Goal: Task Accomplishment & Management: Complete application form

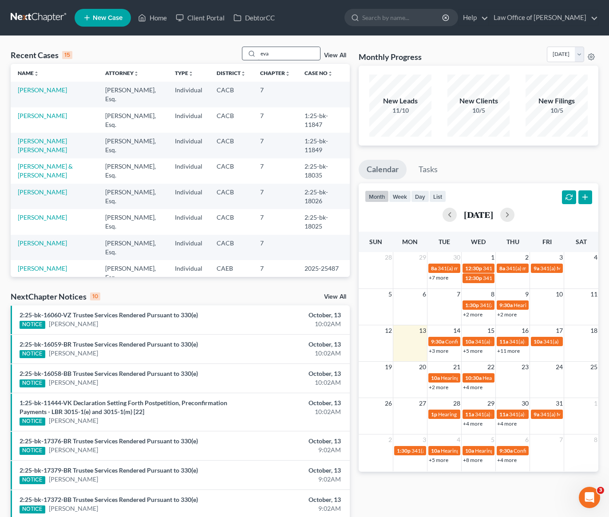
type input "eva"
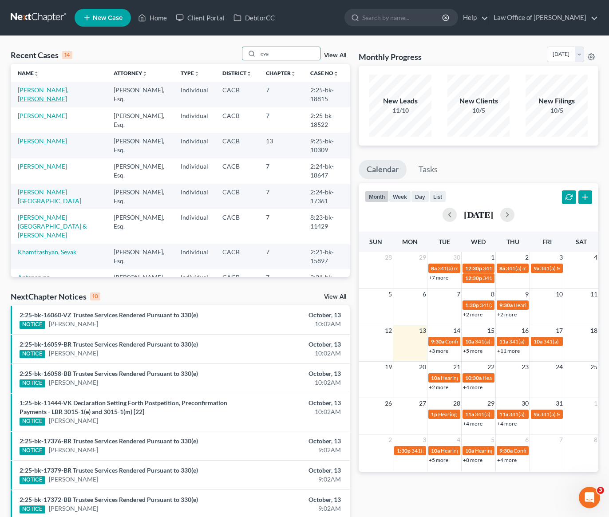
click at [51, 91] on link "[PERSON_NAME], [PERSON_NAME]" at bounding box center [43, 94] width 51 height 16
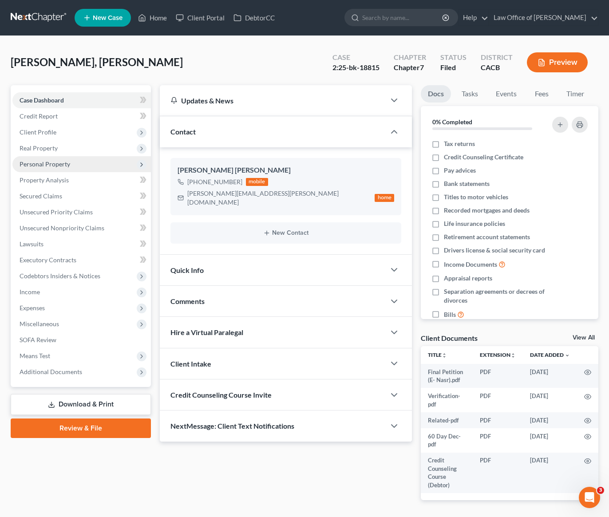
click at [63, 165] on span "Personal Property" at bounding box center [45, 164] width 51 height 8
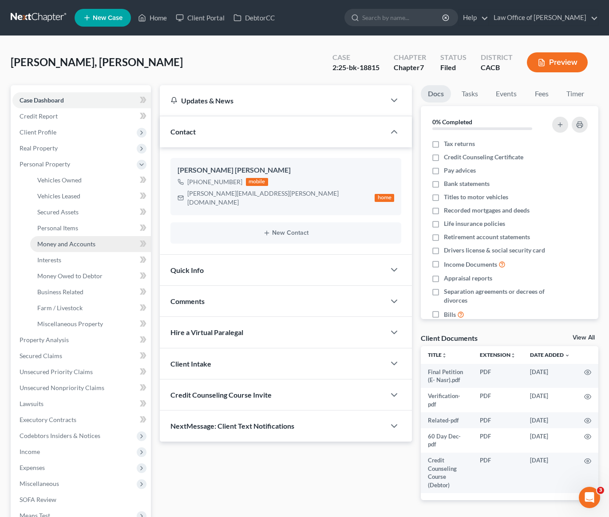
click at [64, 244] on span "Money and Accounts" at bounding box center [66, 244] width 58 height 8
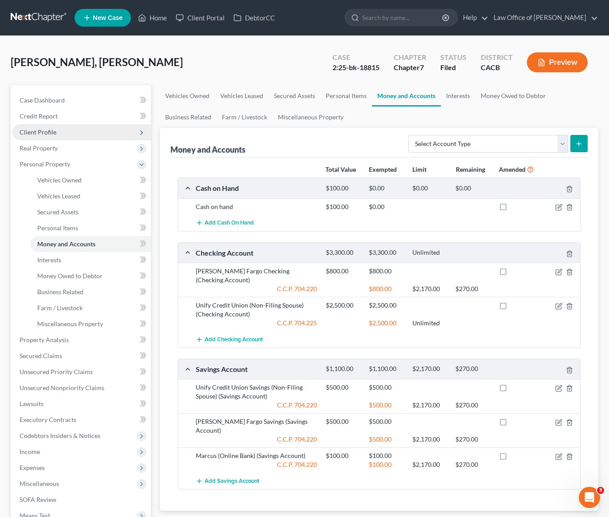
click at [56, 134] on span "Client Profile" at bounding box center [81, 132] width 139 height 16
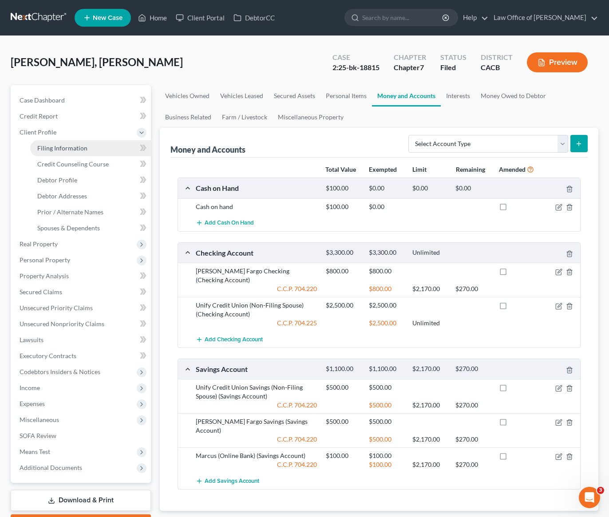
click at [77, 145] on span "Filing Information" at bounding box center [62, 148] width 50 height 8
select select "1"
select select "0"
select select "4"
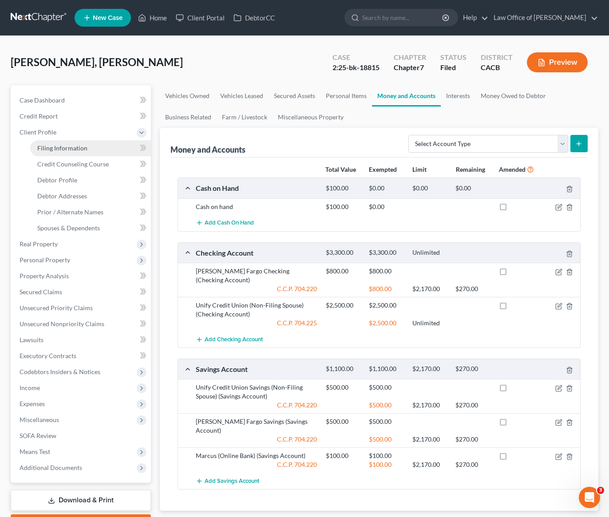
select select "1"
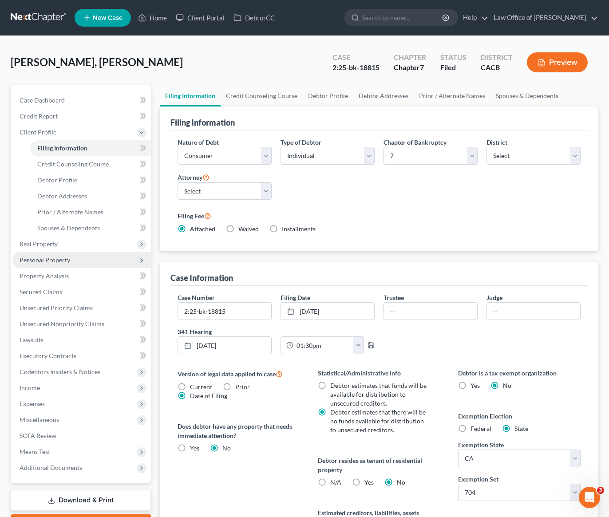
click at [49, 263] on span "Personal Property" at bounding box center [45, 260] width 51 height 8
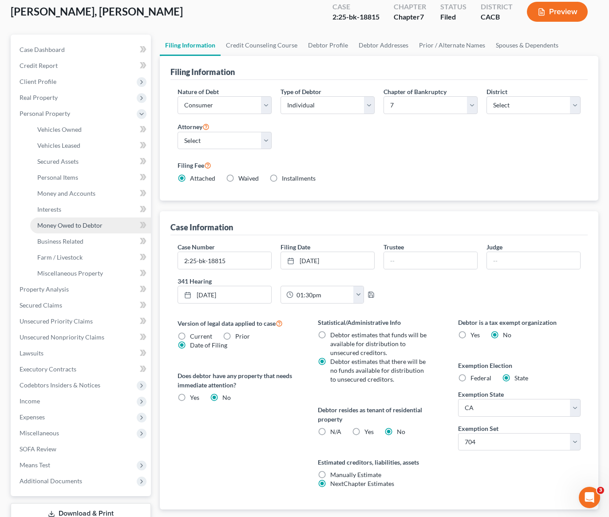
scroll to position [115, 0]
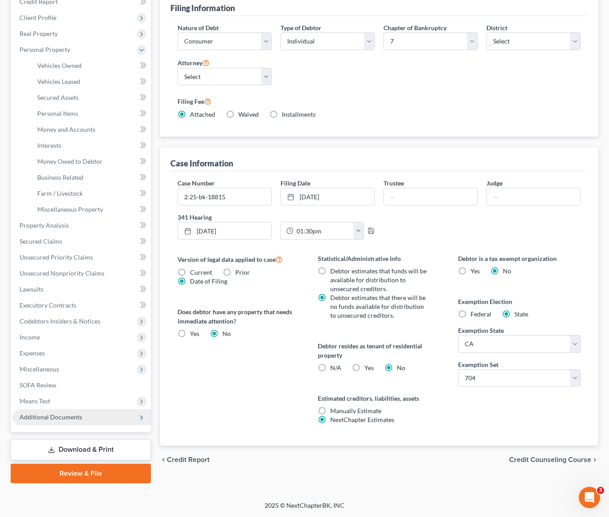
click at [56, 418] on span "Additional Documents" at bounding box center [51, 417] width 63 height 8
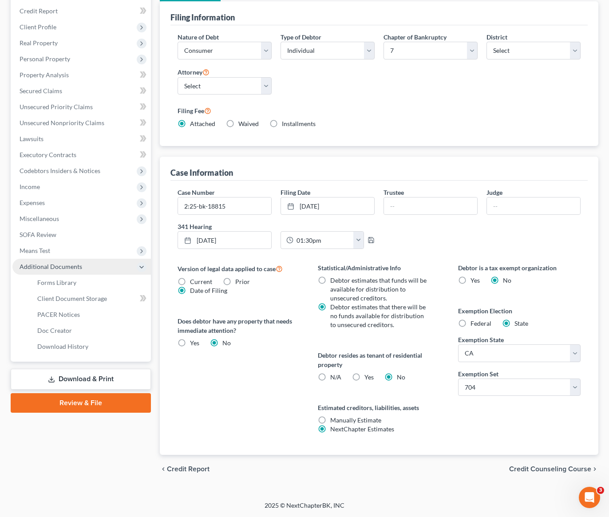
scroll to position [105, 0]
click at [66, 312] on span "PACER Notices" at bounding box center [58, 315] width 43 height 8
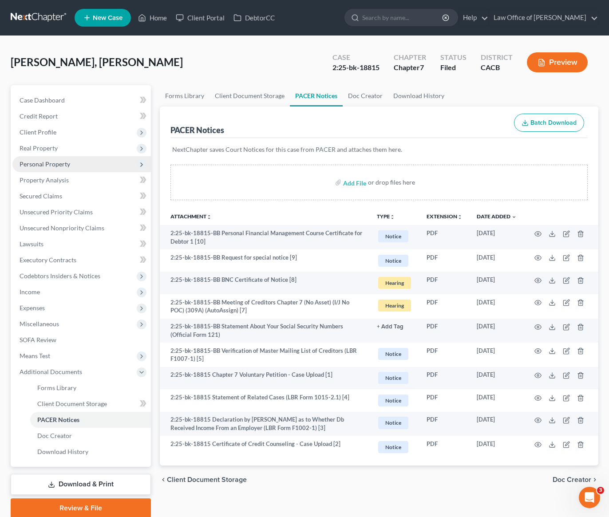
click at [53, 165] on span "Personal Property" at bounding box center [45, 164] width 51 height 8
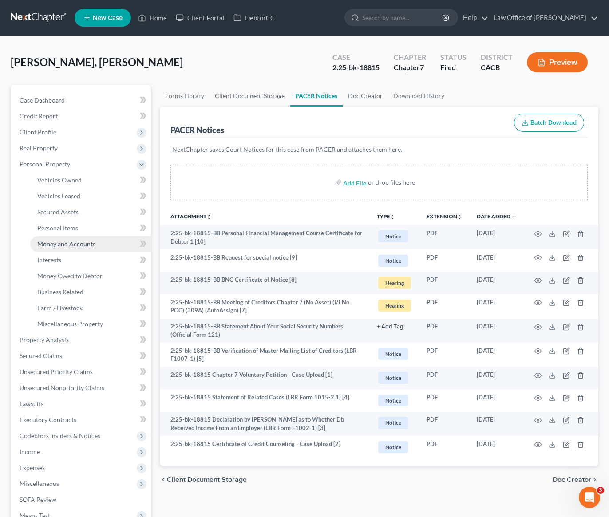
click at [67, 239] on link "Money and Accounts" at bounding box center [90, 244] width 121 height 16
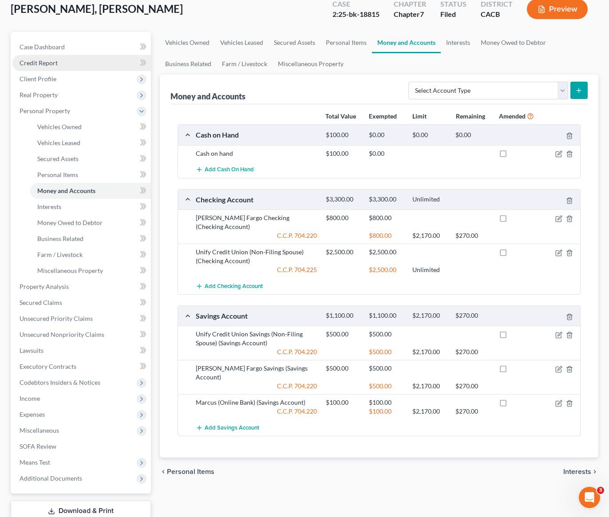
scroll to position [47, 0]
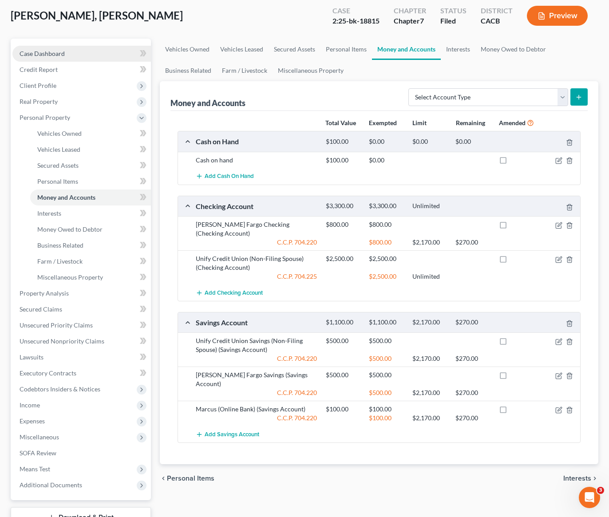
click at [48, 53] on span "Case Dashboard" at bounding box center [42, 54] width 45 height 8
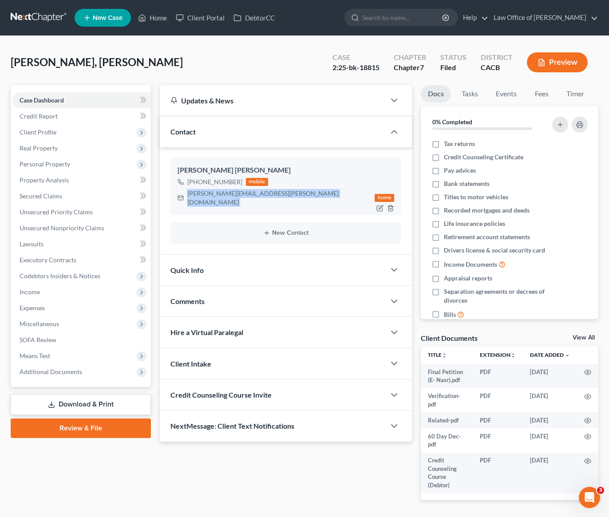
drag, startPoint x: 265, startPoint y: 194, endPoint x: 188, endPoint y: 197, distance: 76.9
click at [188, 197] on div "[PERSON_NAME][EMAIL_ADDRESS][PERSON_NAME][DOMAIN_NAME] home" at bounding box center [286, 198] width 217 height 20
copy div "[PERSON_NAME][EMAIL_ADDRESS][PERSON_NAME][DOMAIN_NAME]"
click at [194, 52] on div "[PERSON_NAME], [PERSON_NAME] Upgraded Case 2:25-bk-18815 Chapter Chapter 7 Stat…" at bounding box center [305, 66] width 588 height 39
